Goal: Task Accomplishment & Management: Complete application form

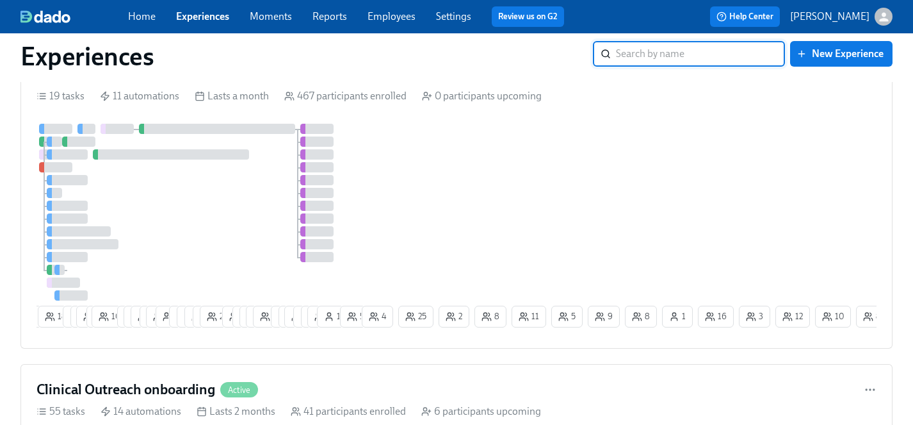
scroll to position [1043, 0]
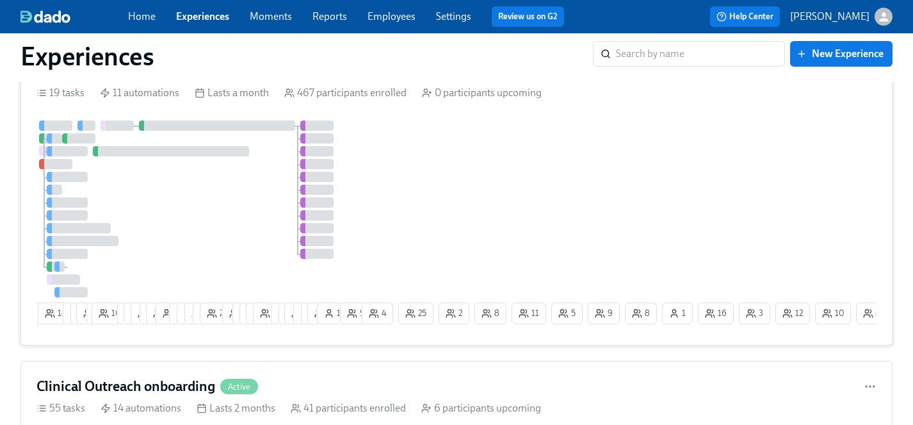
click at [222, 217] on div at bounding box center [198, 208] width 323 height 177
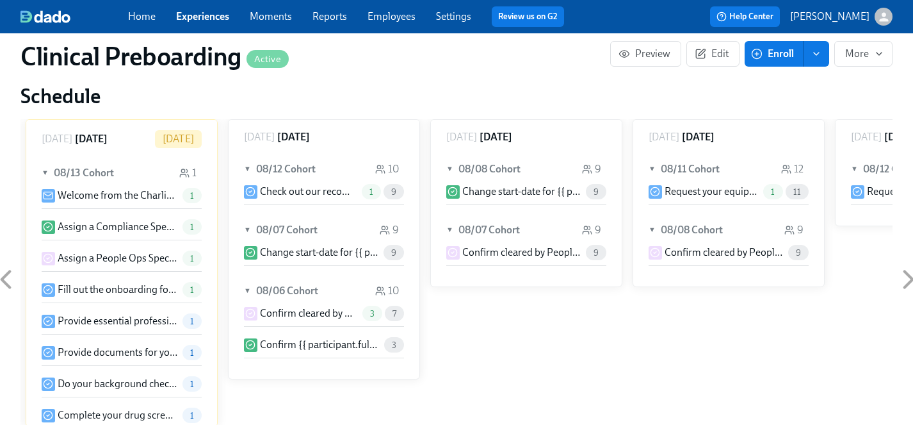
scroll to position [1275, 0]
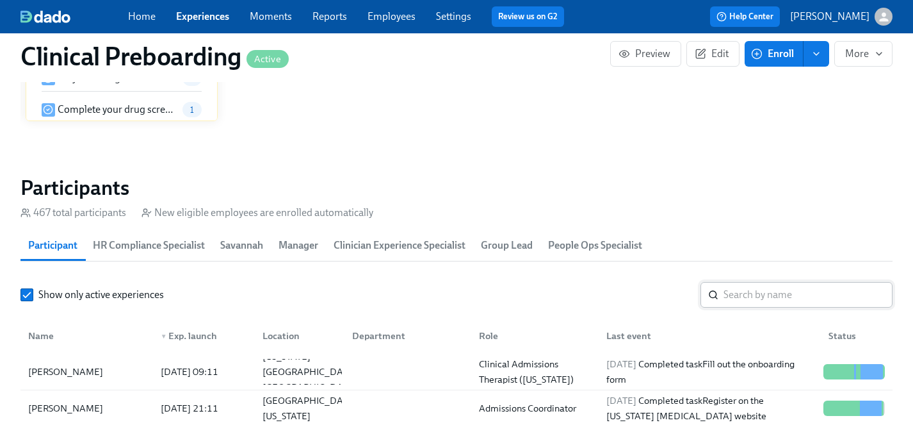
click at [746, 297] on input "search" at bounding box center [808, 295] width 169 height 26
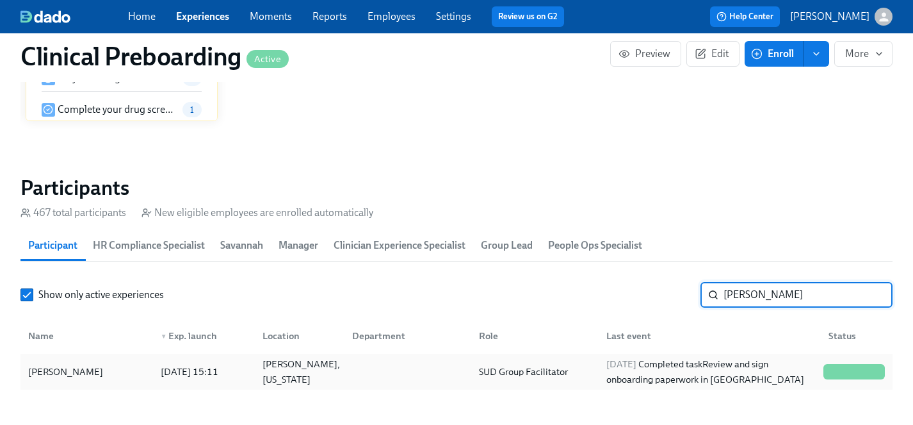
type input "[PERSON_NAME]"
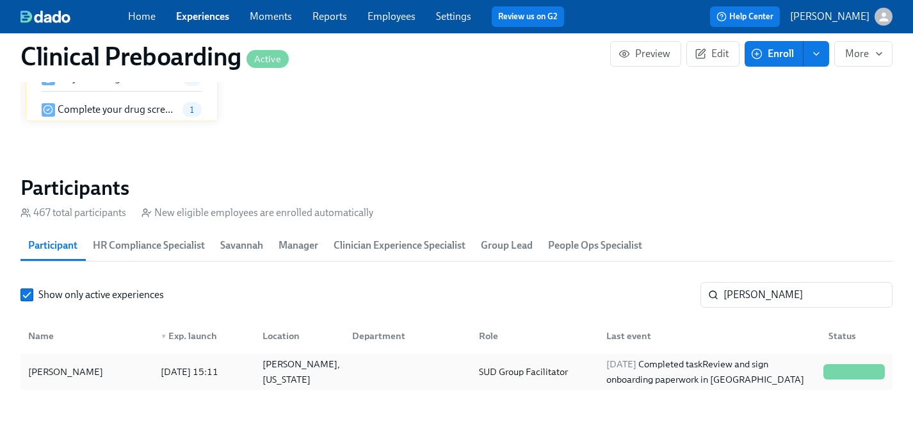
click at [51, 370] on div "[PERSON_NAME]" at bounding box center [65, 371] width 85 height 15
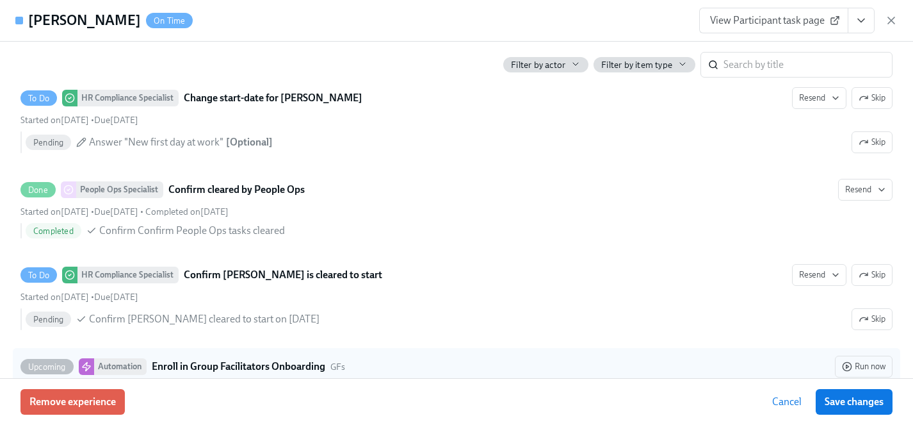
scroll to position [0, 17132]
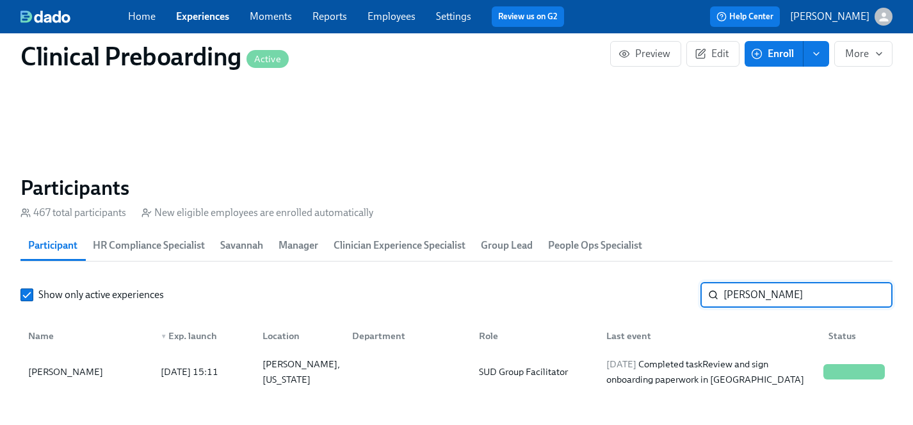
drag, startPoint x: 760, startPoint y: 297, endPoint x: 666, endPoint y: 296, distance: 94.2
click at [666, 296] on div "Show only active experiences [PERSON_NAME] ​" at bounding box center [456, 295] width 872 height 26
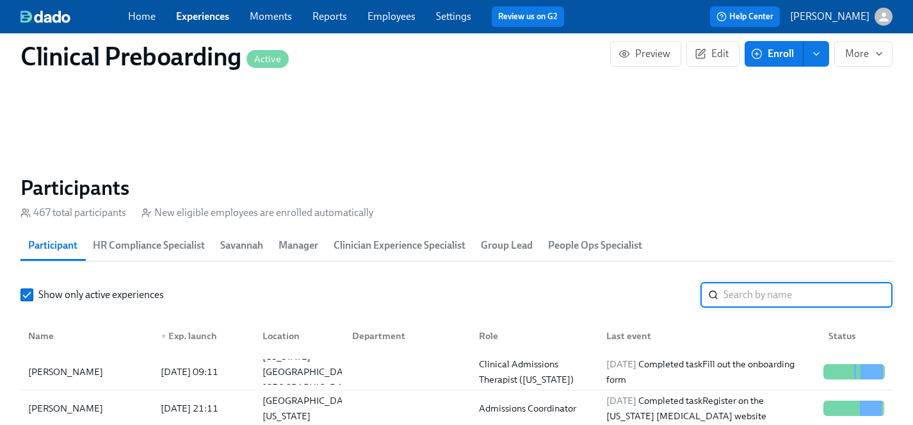
click at [198, 13] on link "Experiences" at bounding box center [202, 16] width 53 height 12
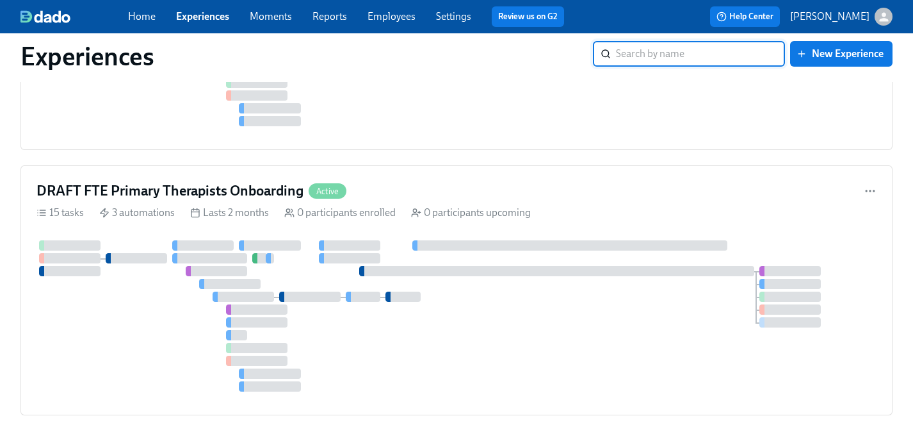
scroll to position [673, 0]
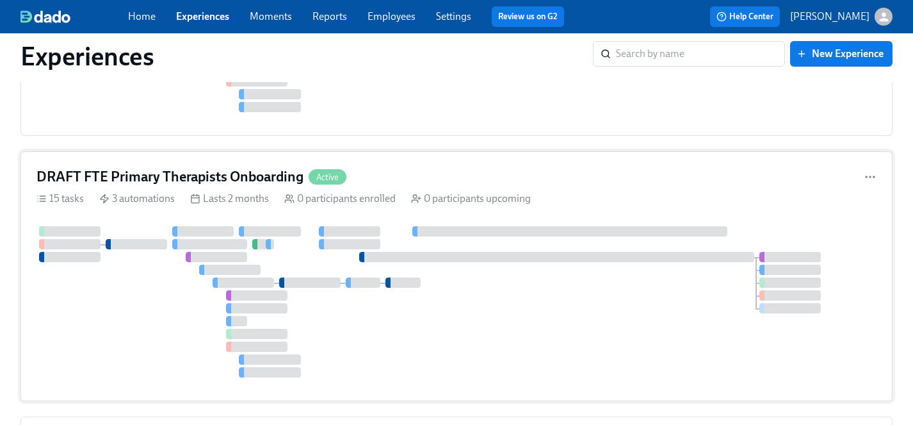
click at [432, 311] on div at bounding box center [457, 301] width 840 height 151
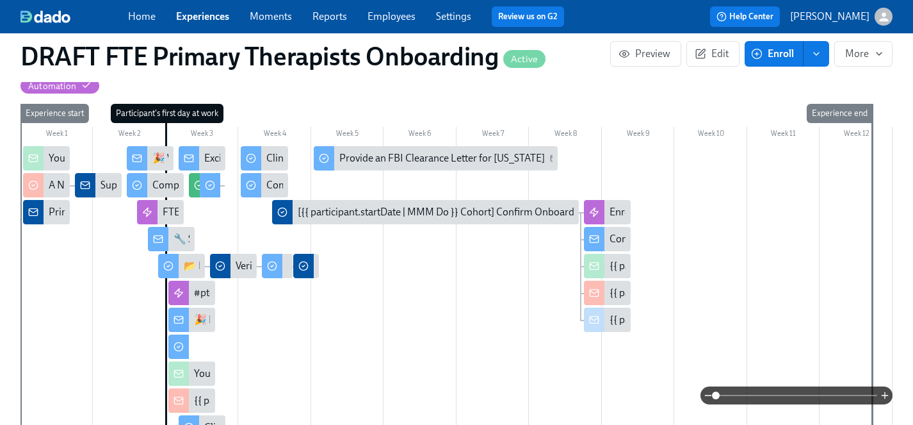
scroll to position [325, 0]
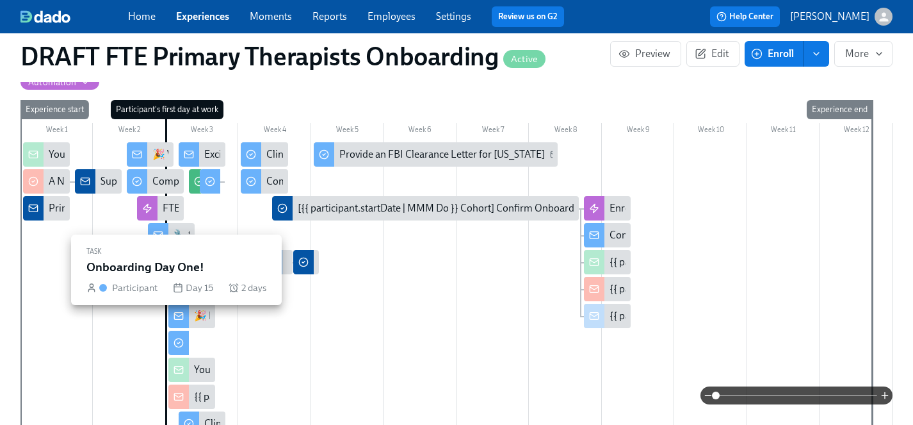
click at [183, 338] on circle at bounding box center [178, 342] width 8 height 8
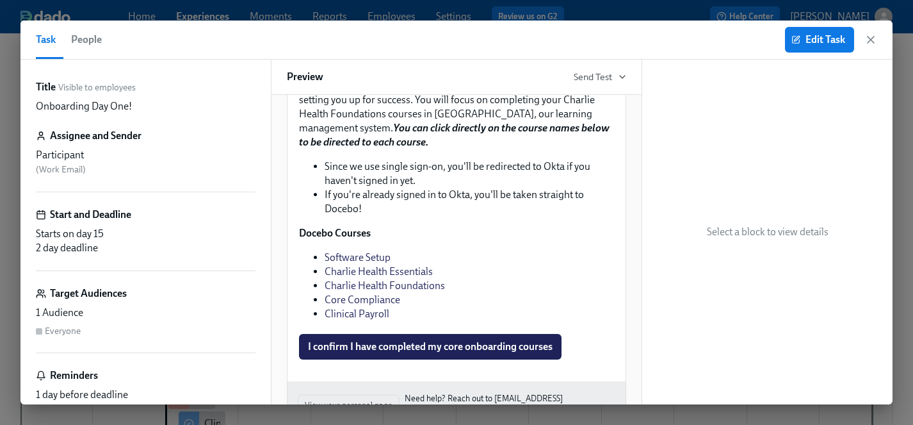
scroll to position [1516, 0]
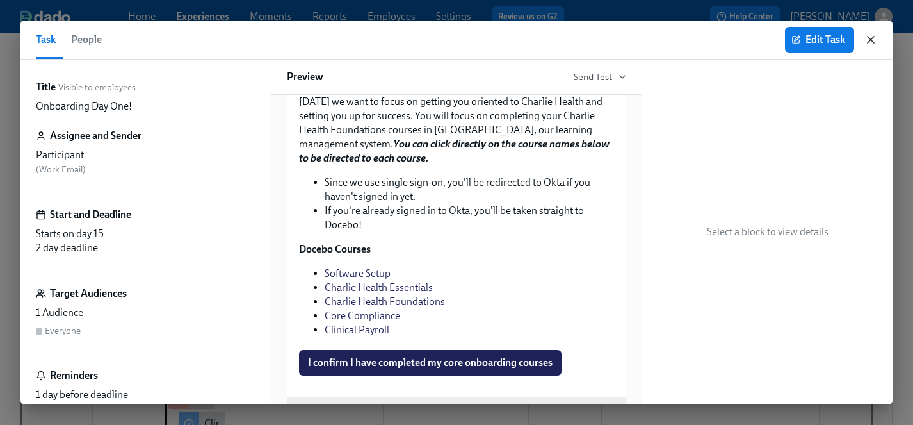
click at [871, 38] on icon "button" at bounding box center [871, 40] width 6 height 6
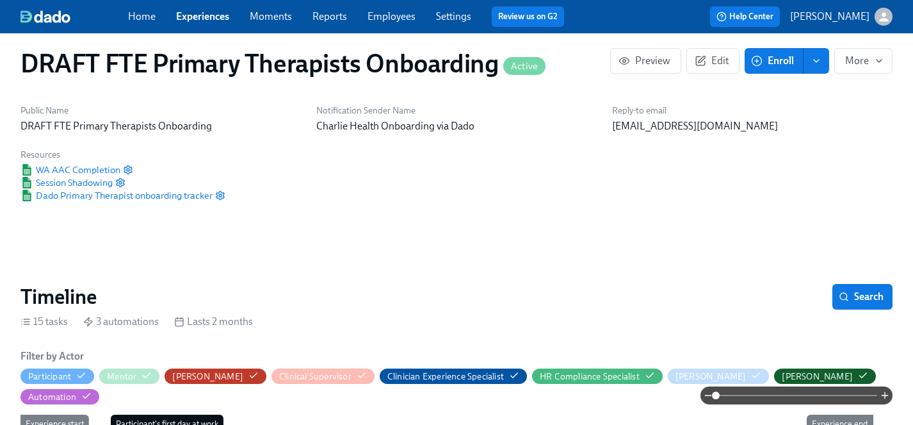
scroll to position [10, 0]
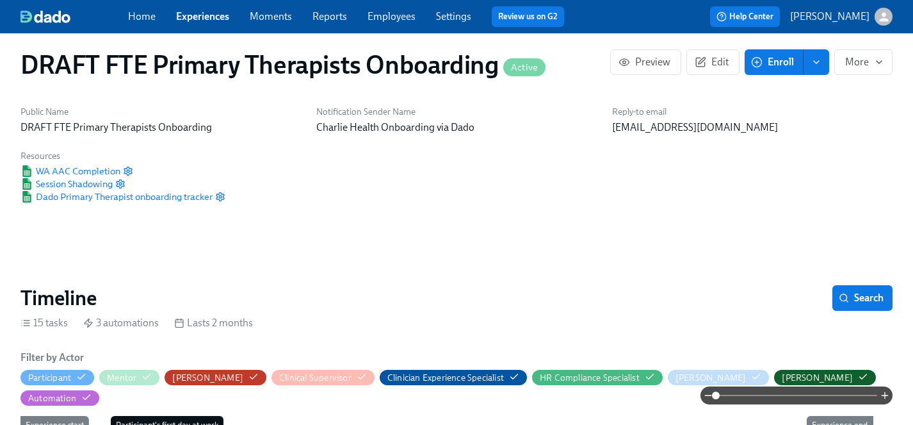
click at [781, 69] on button "Enroll" at bounding box center [774, 62] width 59 height 26
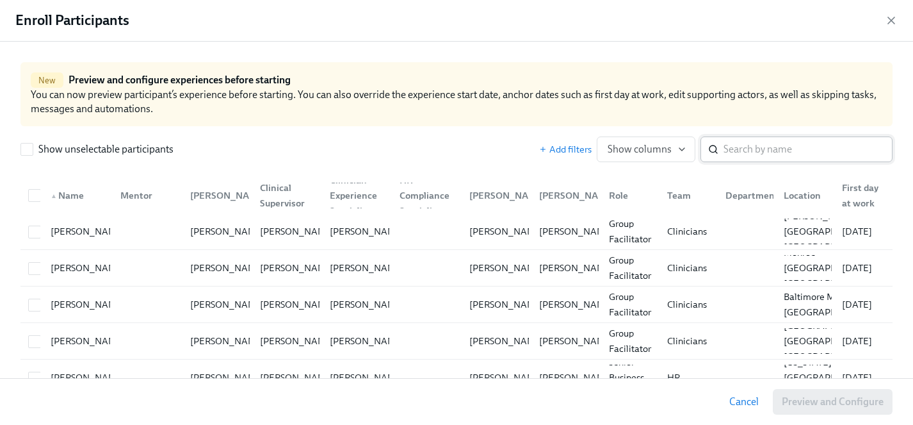
click at [755, 156] on input "search" at bounding box center [808, 149] width 169 height 26
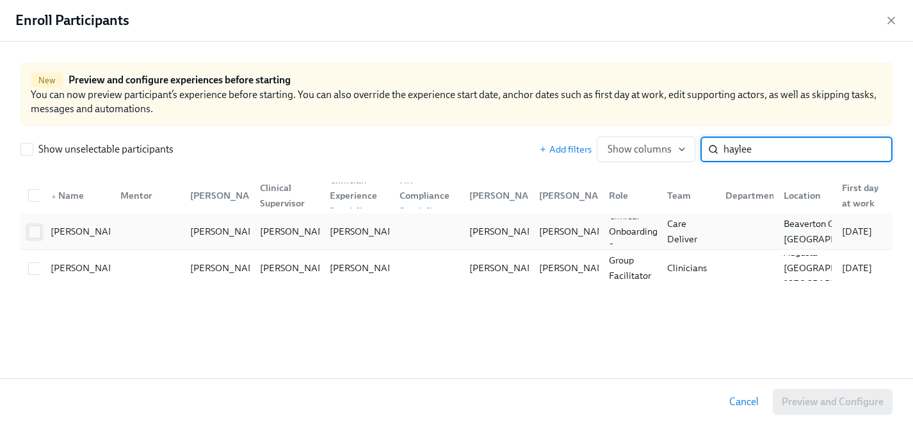
type input "haylee"
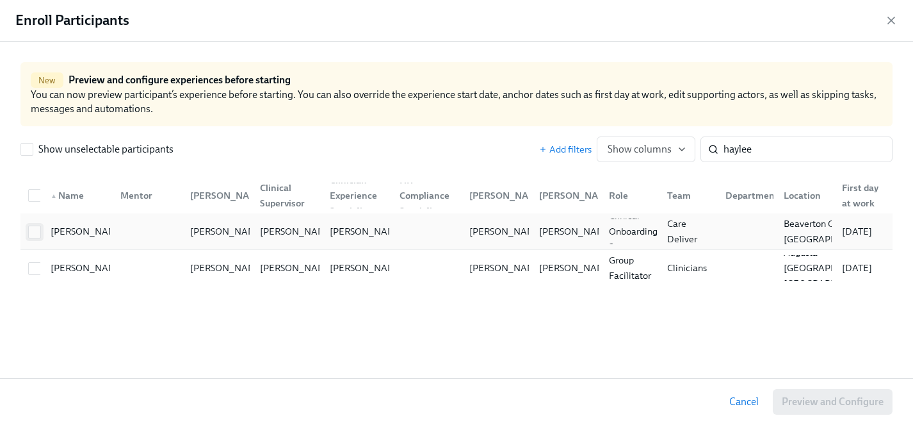
click at [31, 229] on input "checkbox" at bounding box center [35, 232] width 12 height 12
checkbox input "true"
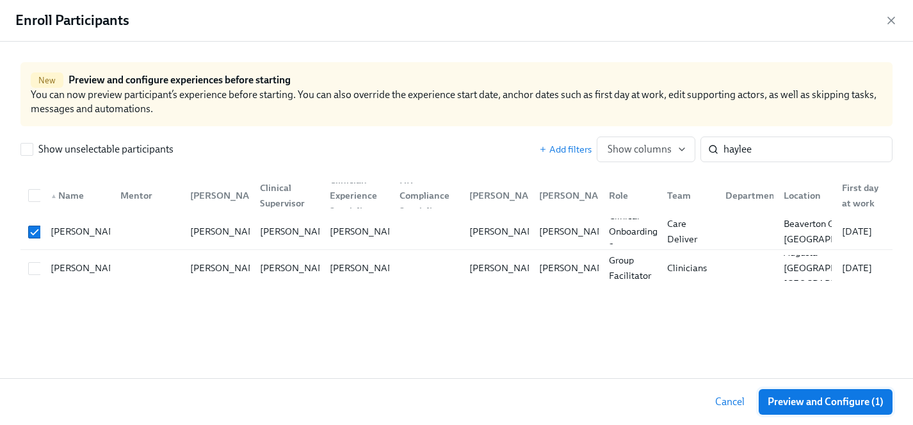
click at [828, 398] on span "Preview and Configure (1)" at bounding box center [826, 401] width 116 height 13
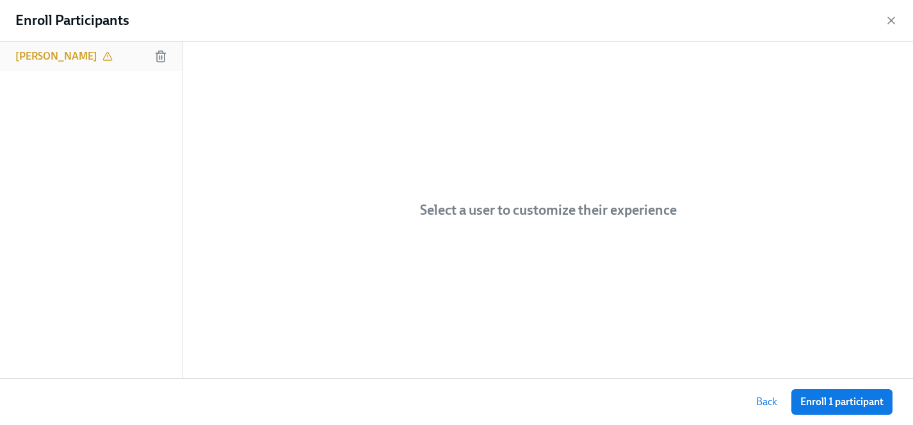
click at [38, 54] on h6 "[PERSON_NAME]" at bounding box center [56, 56] width 82 height 14
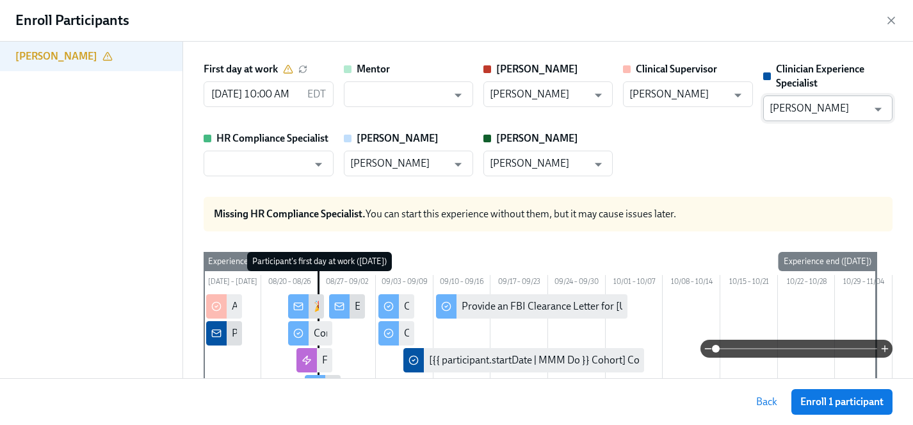
click at [812, 111] on input "[PERSON_NAME]" at bounding box center [819, 108] width 98 height 26
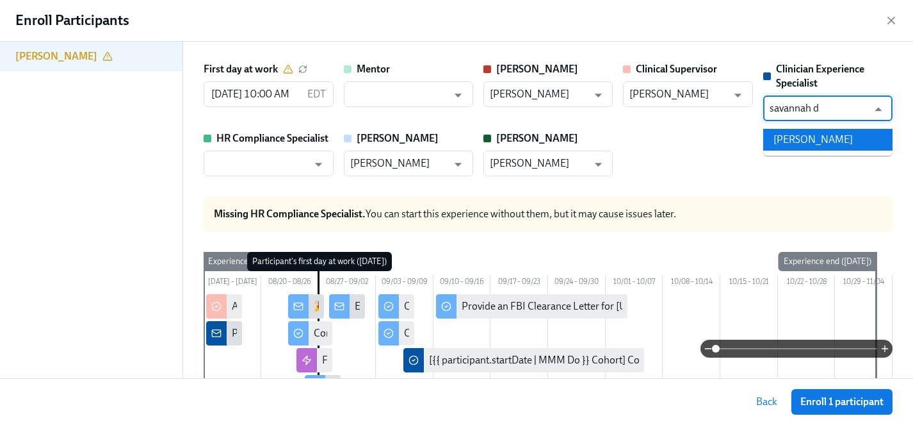
click at [825, 135] on li "[PERSON_NAME]" at bounding box center [828, 140] width 129 height 22
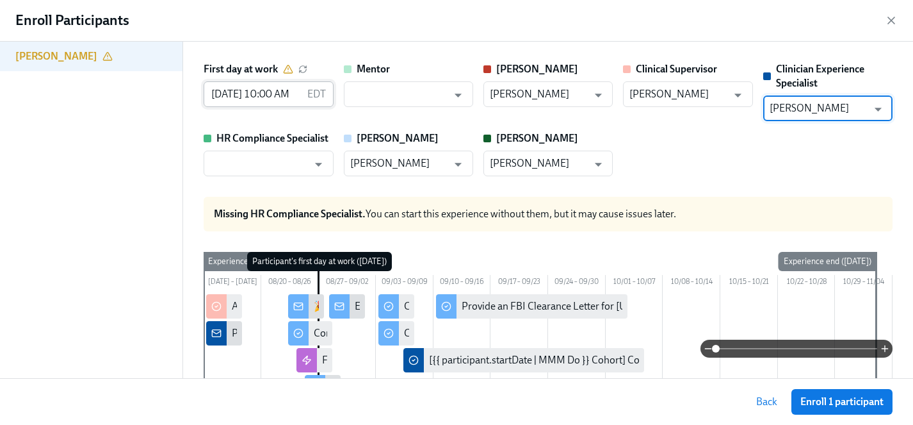
type input "[PERSON_NAME]"
click at [274, 96] on input "[DATE] 10:00 AM" at bounding box center [253, 94] width 98 height 26
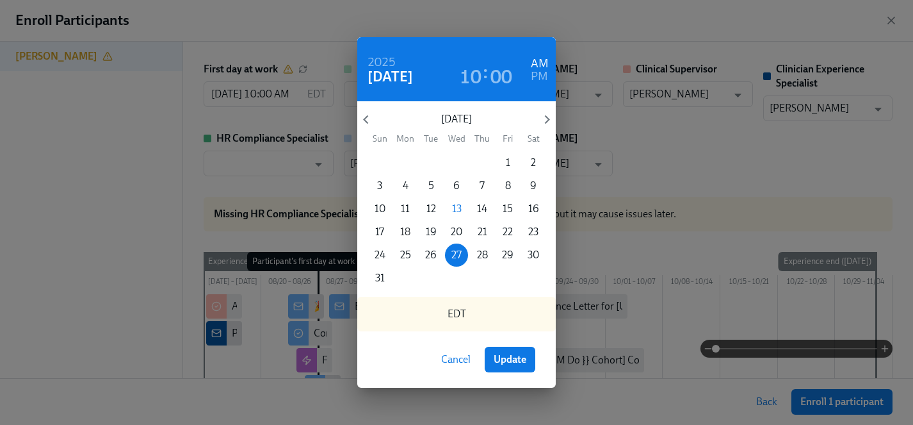
click at [399, 230] on span "18" at bounding box center [405, 232] width 23 height 14
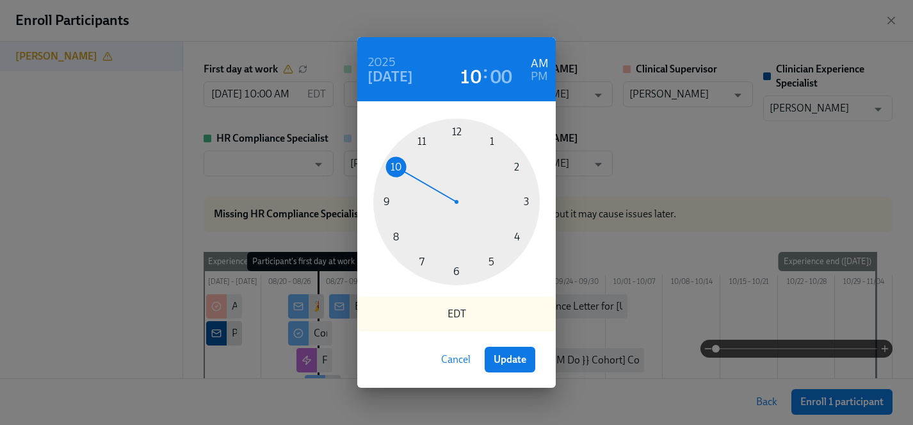
click at [459, 357] on span "Cancel" at bounding box center [455, 359] width 29 height 13
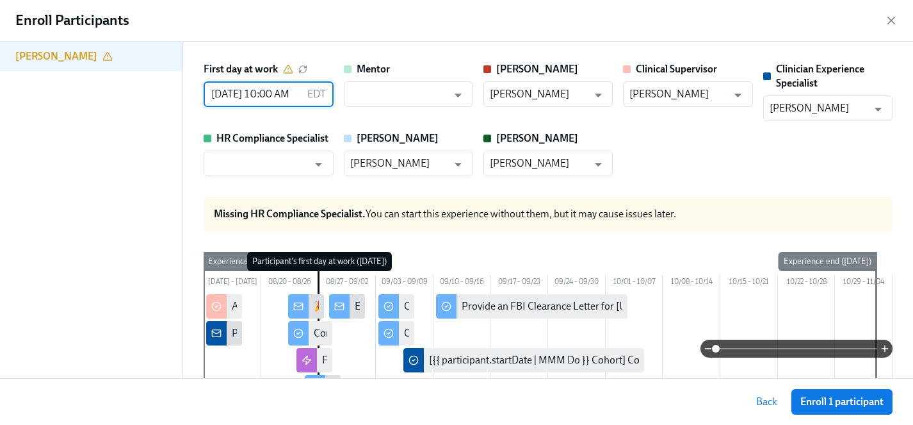
click at [225, 92] on input "[DATE] 10:00 AM" at bounding box center [253, 94] width 98 height 26
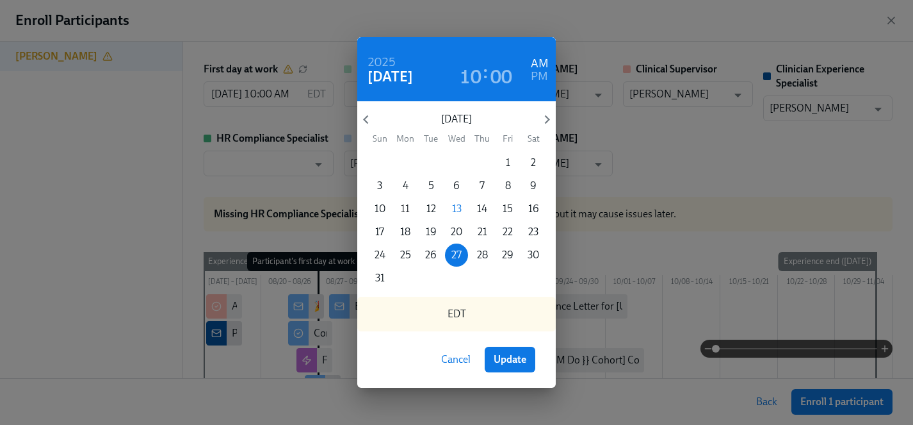
click at [401, 204] on p "11" at bounding box center [405, 209] width 9 height 14
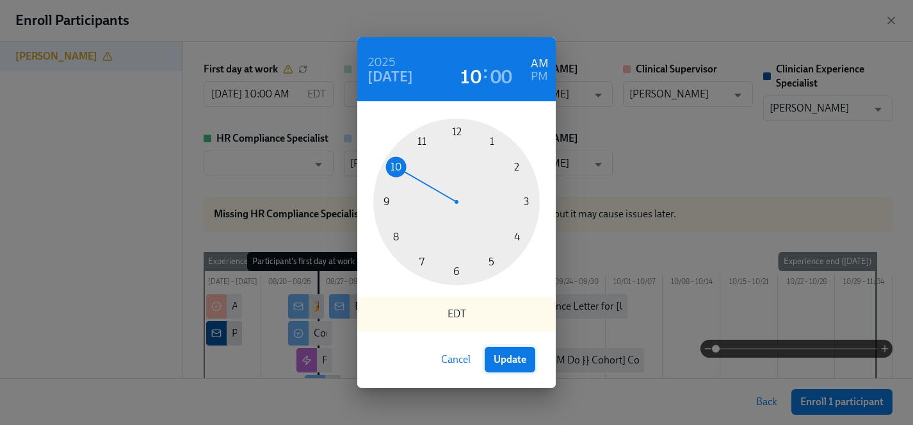
click at [521, 359] on span "Update" at bounding box center [510, 359] width 33 height 13
type input "[DATE] 10:00 AM"
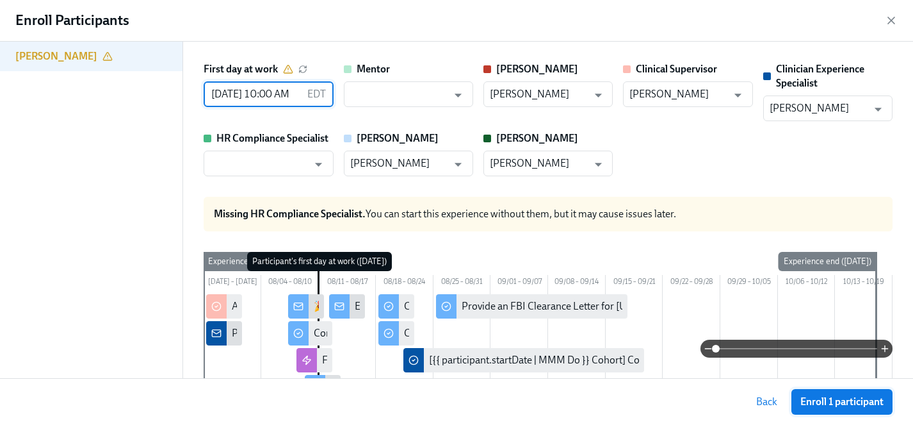
click at [838, 402] on span "Enroll 1 participant" at bounding box center [842, 401] width 83 height 13
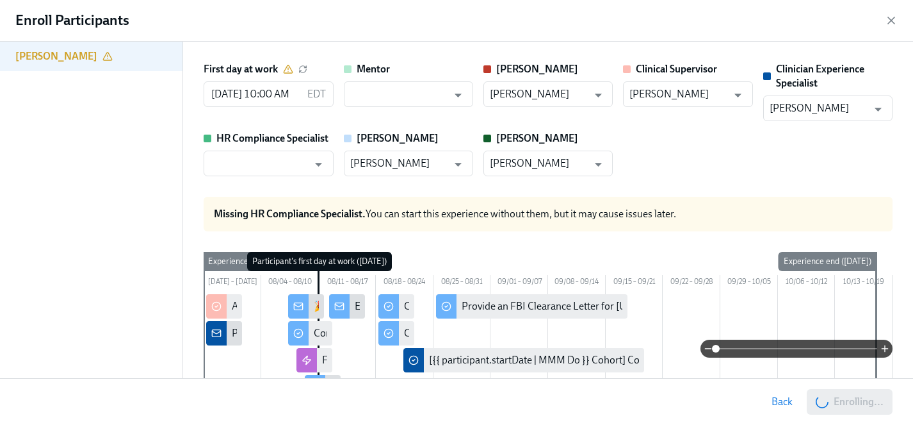
scroll to position [0, 1141]
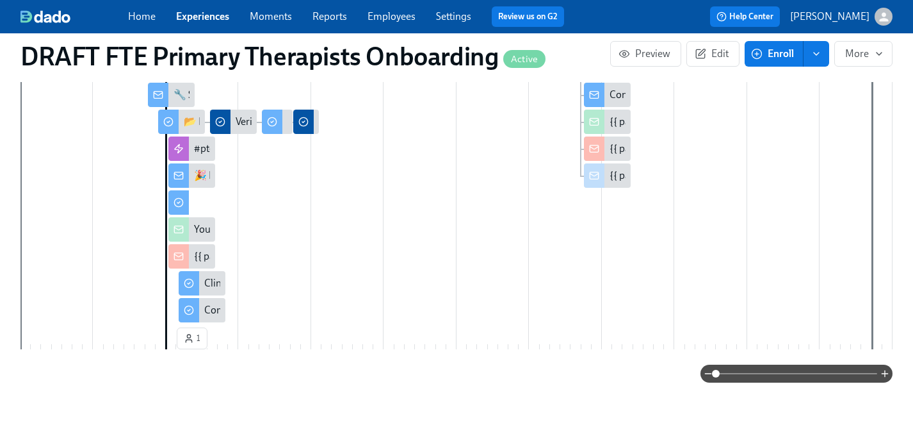
scroll to position [0, 1141]
